Goal: Information Seeking & Learning: Learn about a topic

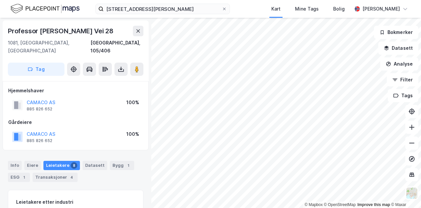
click at [251, 15] on div "Professor [PERSON_NAME] vei 24 D, [GEOGRAPHIC_DATA] Kart Mine Tags Bolig [PERSO…" at bounding box center [210, 9] width 421 height 18
click at [244, 12] on div "Professor [PERSON_NAME] vei 24 D, [GEOGRAPHIC_DATA] Kart Mine Tags Bolig [PERSO…" at bounding box center [210, 9] width 421 height 18
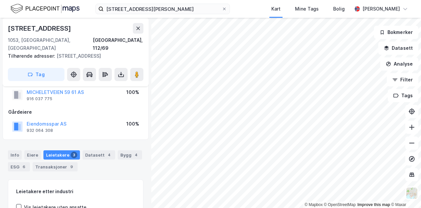
scroll to position [18, 0]
click at [58, 150] on div "Leietakere 3" at bounding box center [61, 154] width 37 height 9
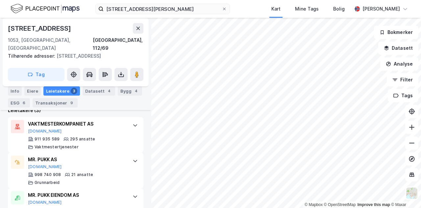
scroll to position [197, 0]
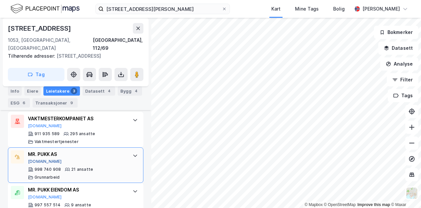
click at [37, 159] on button "[DOMAIN_NAME]" at bounding box center [45, 161] width 34 height 5
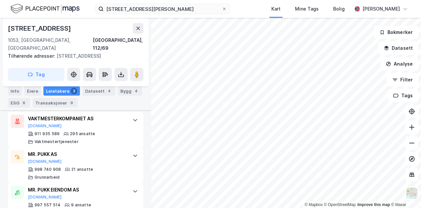
click at [247, 12] on div "Professor [PERSON_NAME] vei 24 D, [GEOGRAPHIC_DATA] Kart Mine Tags Bolig [PERSO…" at bounding box center [210, 9] width 421 height 18
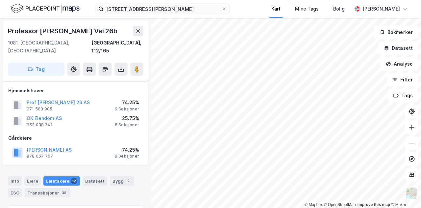
scroll to position [116, 0]
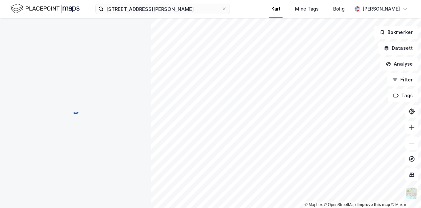
scroll to position [100, 0]
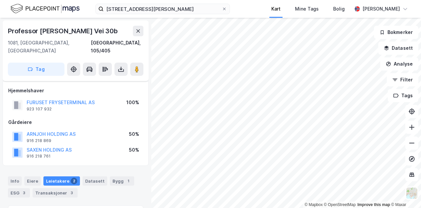
scroll to position [100, 0]
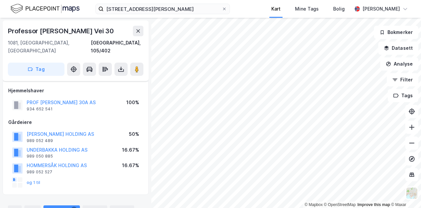
scroll to position [100, 0]
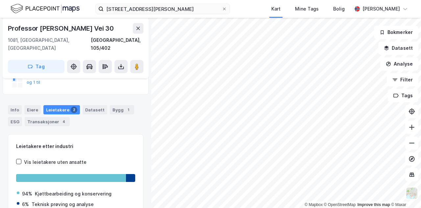
click at [247, 3] on div "Professor [PERSON_NAME] vei 24 D, [GEOGRAPHIC_DATA] Kart Mine Tags Bolig [PERSO…" at bounding box center [210, 9] width 421 height 18
click at [257, 15] on div "Professor [PERSON_NAME] vei 24 D, [GEOGRAPHIC_DATA] Kart Mine Tags Bolig [PERSO…" at bounding box center [210, 9] width 421 height 18
